Goal: Communication & Community: Answer question/provide support

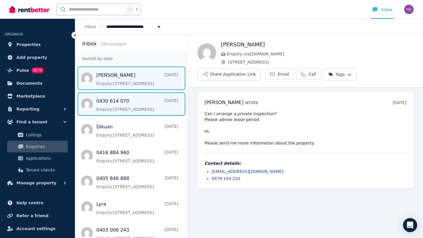
click at [114, 103] on span "Message list" at bounding box center [131, 103] width 112 height 23
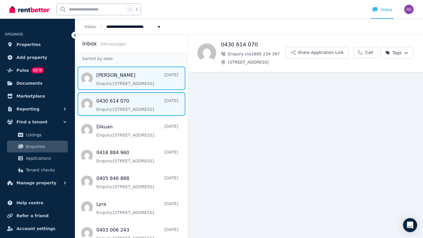
click at [112, 83] on span "Message list" at bounding box center [131, 78] width 112 height 23
